Goal: Task Accomplishment & Management: Manage account settings

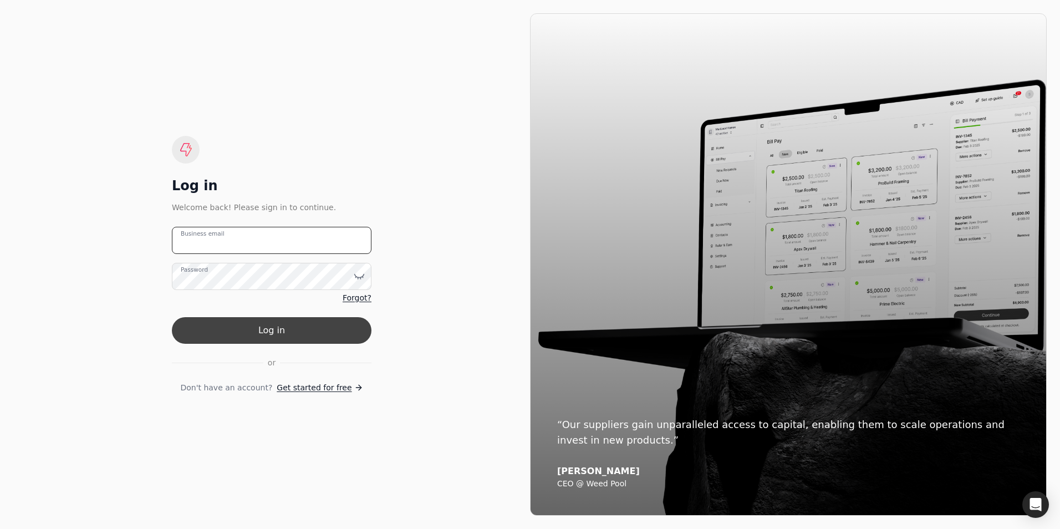
type email "[PERSON_NAME][EMAIL_ADDRESS][PERSON_NAME][DOMAIN_NAME]"
click at [287, 332] on button "Log in" at bounding box center [272, 330] width 200 height 27
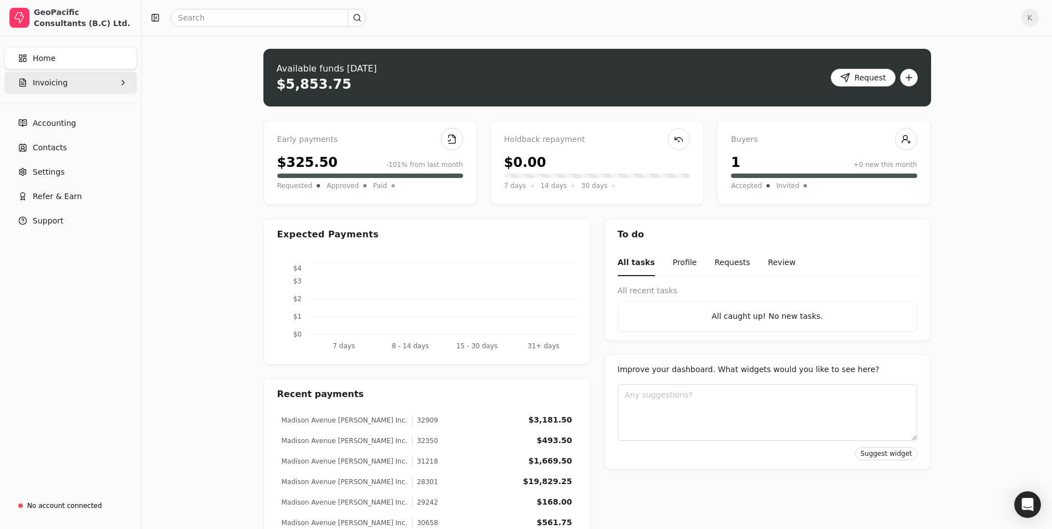
click at [60, 79] on span "Invoicing" at bounding box center [50, 83] width 35 height 12
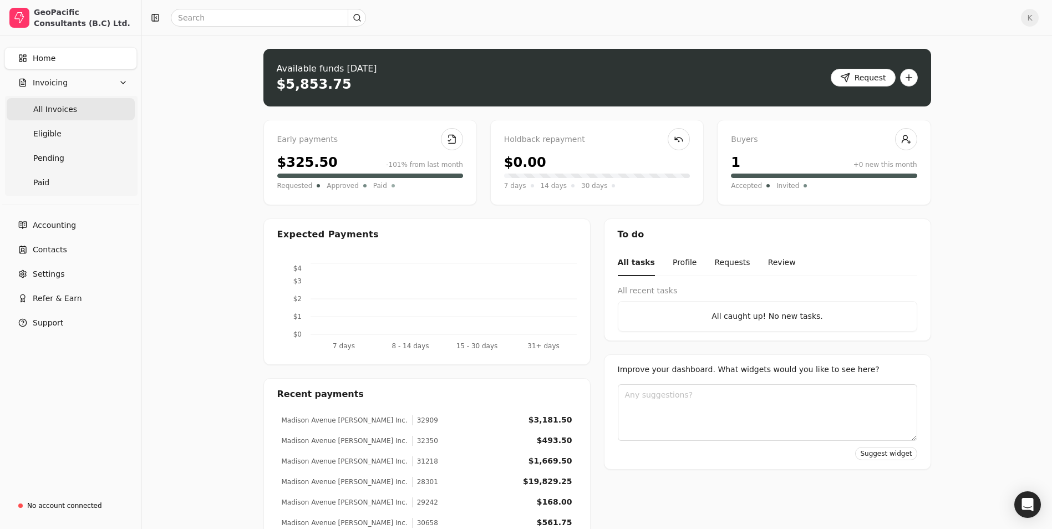
click at [55, 113] on span "All Invoices" at bounding box center [55, 110] width 44 height 12
